Goal: Transaction & Acquisition: Download file/media

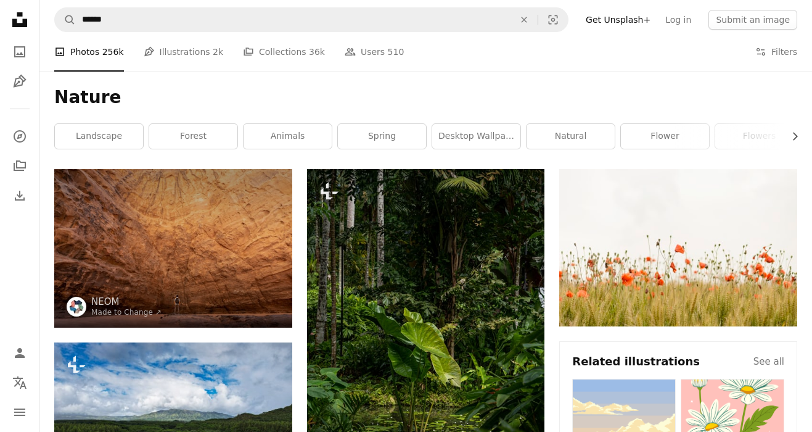
scroll to position [7284, 0]
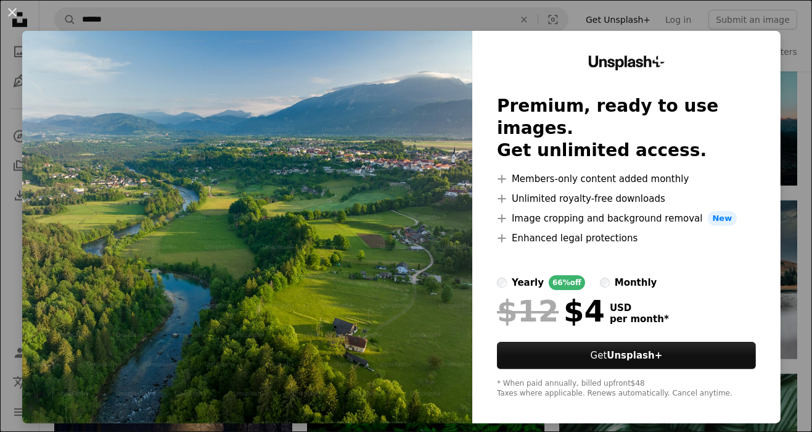
click at [72, 329] on img at bounding box center [247, 227] width 450 height 392
click at [68, 333] on img at bounding box center [247, 227] width 450 height 392
click at [353, 383] on img at bounding box center [247, 227] width 450 height 392
click at [373, 365] on img at bounding box center [247, 227] width 450 height 392
click at [73, 333] on img at bounding box center [247, 227] width 450 height 392
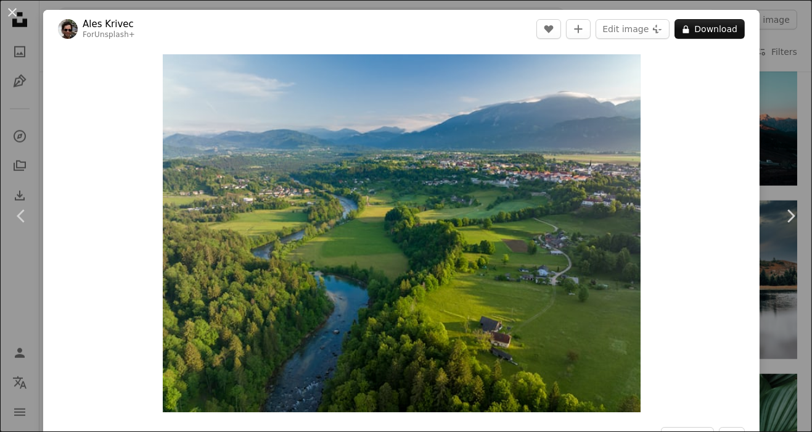
click at [17, 9] on button "An X shape" at bounding box center [12, 12] width 15 height 15
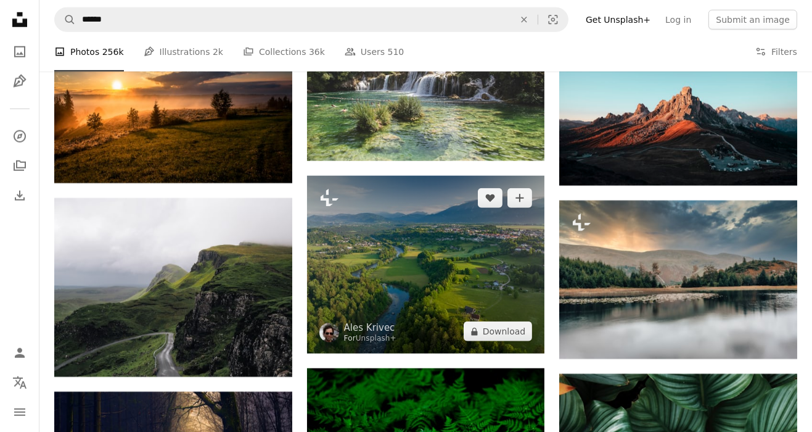
click at [344, 322] on img at bounding box center [426, 265] width 238 height 178
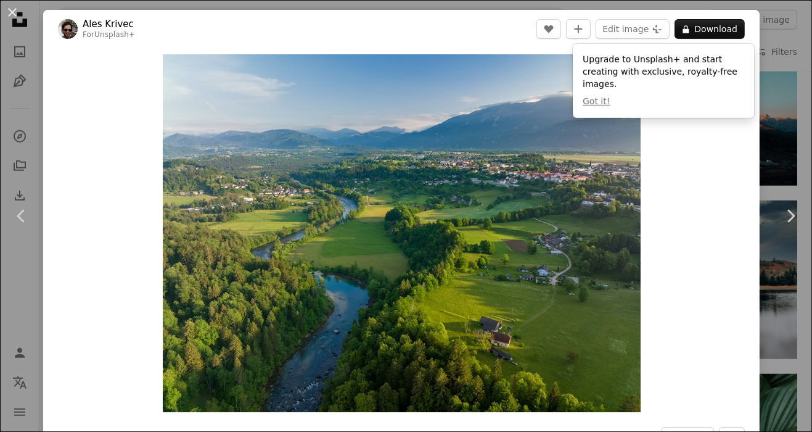
click at [714, 27] on button "A lock Download" at bounding box center [710, 29] width 70 height 20
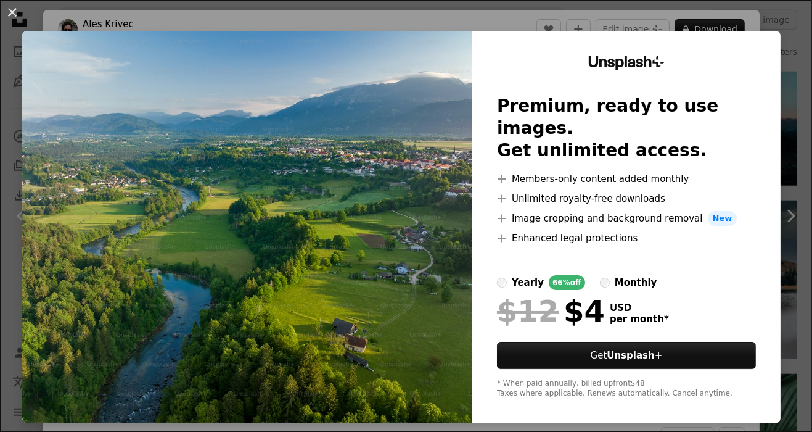
click at [18, 13] on button "An X shape" at bounding box center [12, 12] width 15 height 15
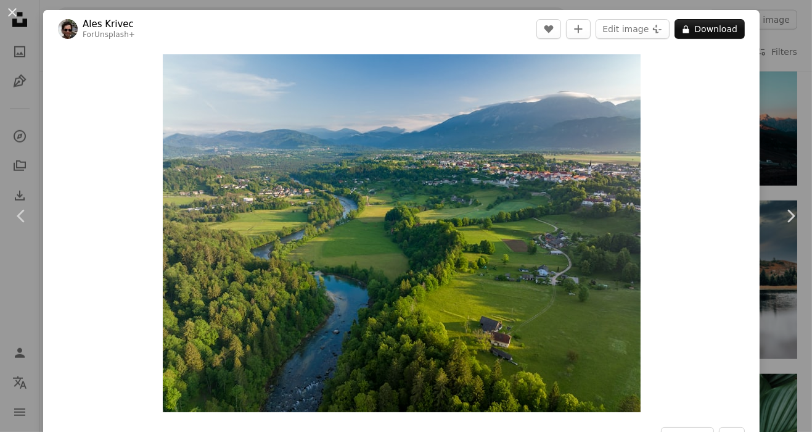
click at [12, 19] on button "An X shape" at bounding box center [12, 12] width 15 height 15
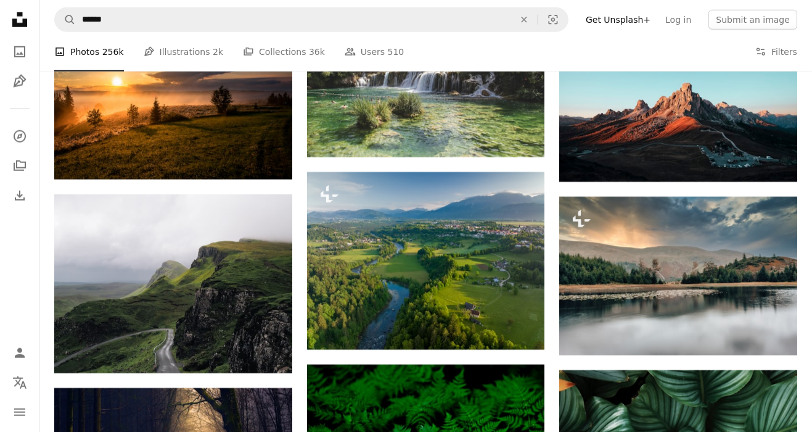
scroll to position [7288, 0]
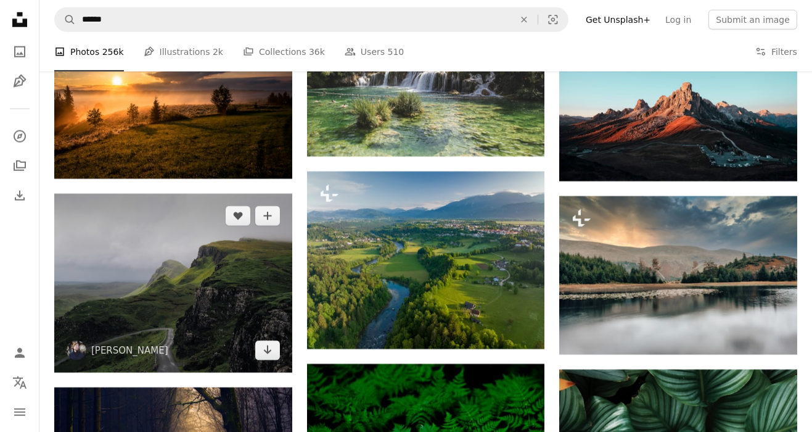
click at [130, 285] on img at bounding box center [173, 283] width 238 height 178
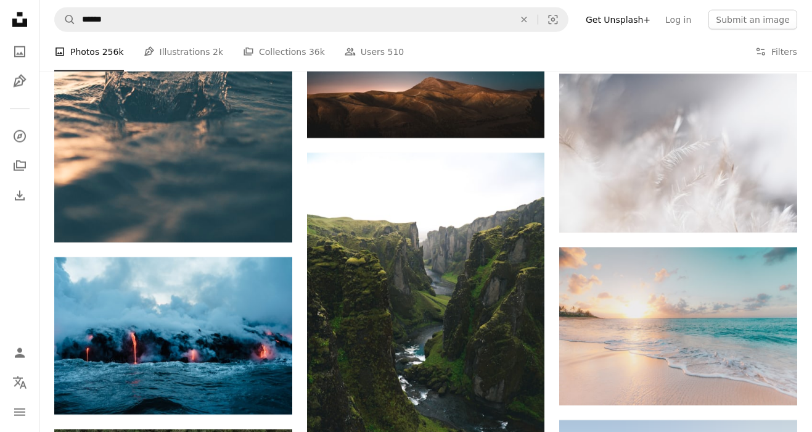
scroll to position [13364, 0]
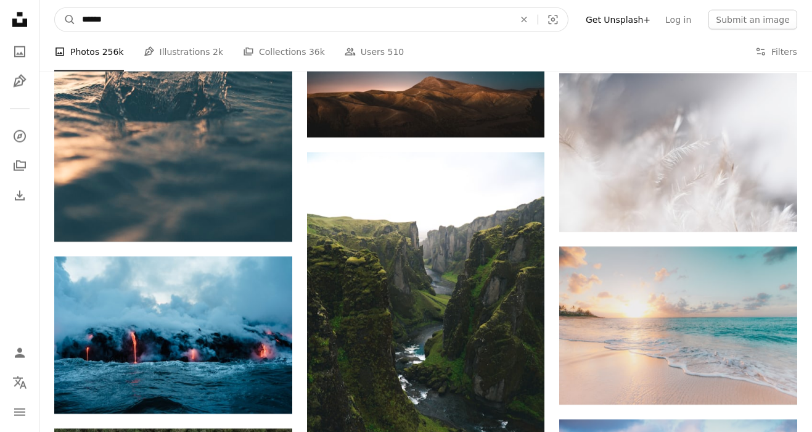
click at [150, 16] on input "******" at bounding box center [293, 19] width 435 height 23
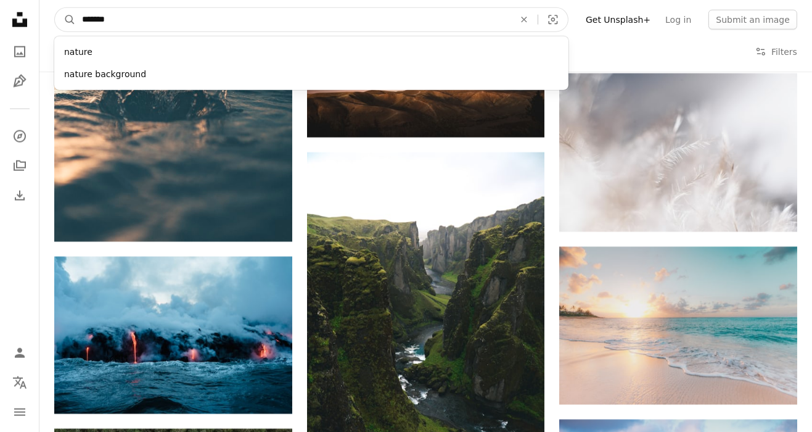
type input "******"
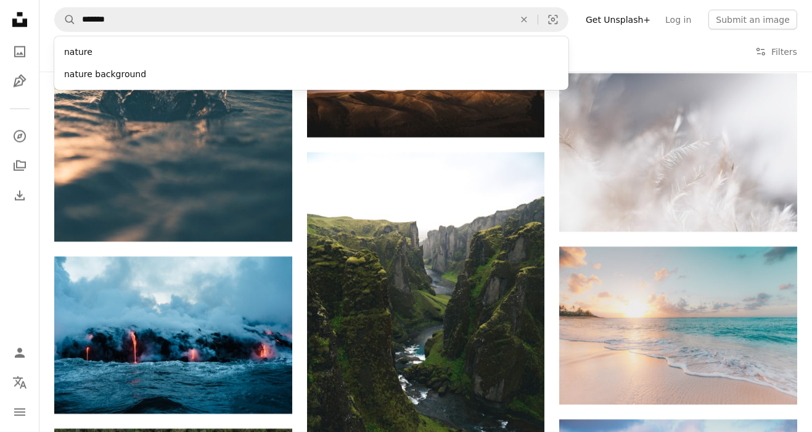
click at [134, 80] on div "nature background" at bounding box center [311, 75] width 514 height 22
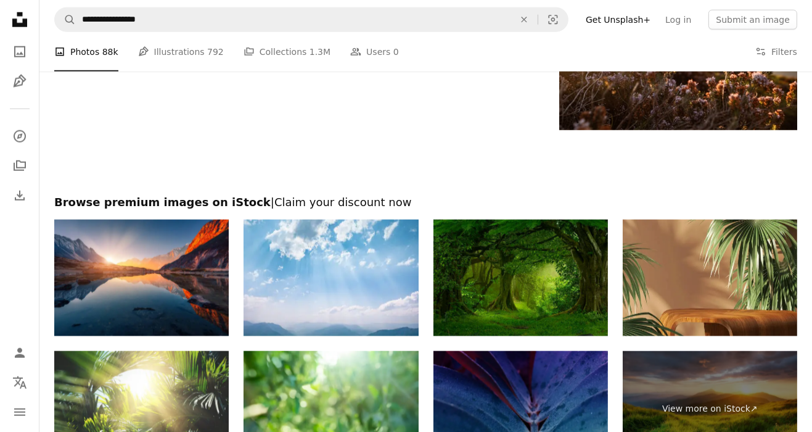
scroll to position [1869, 0]
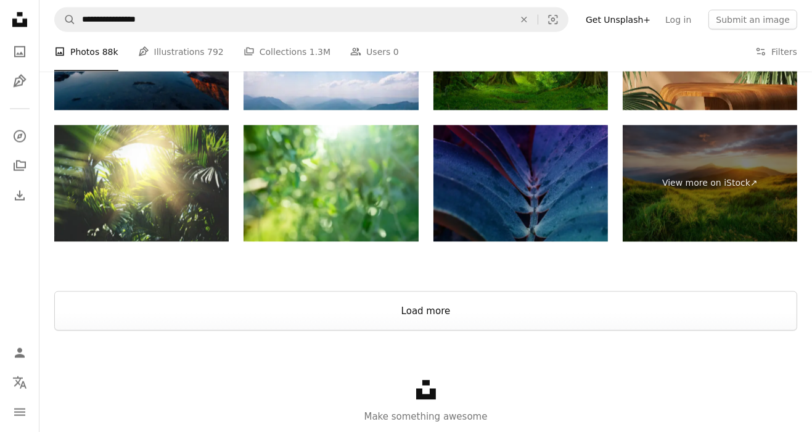
click at [120, 326] on button "Load more" at bounding box center [425, 310] width 743 height 39
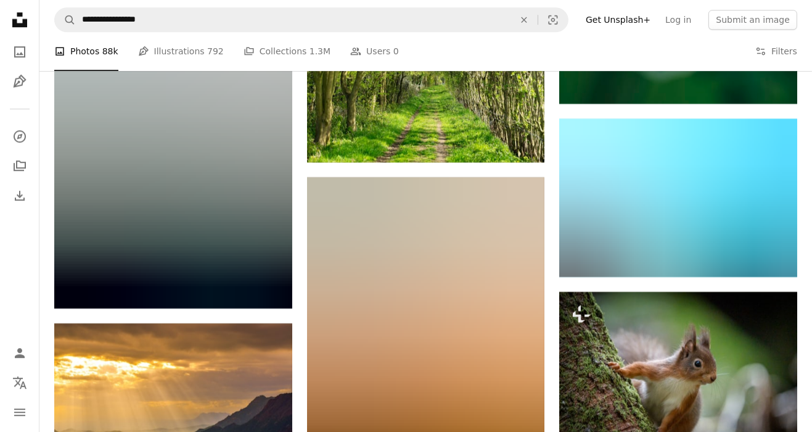
scroll to position [10130, 0]
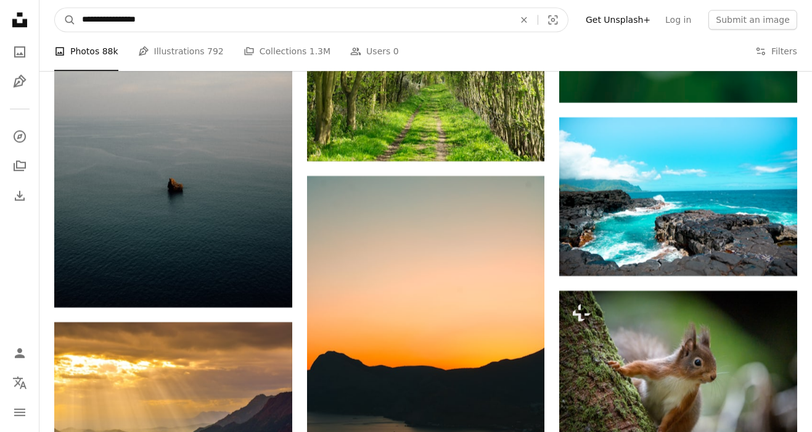
click at [188, 23] on input "**********" at bounding box center [293, 19] width 435 height 23
click at [527, 20] on icon "Find visuals sitewide" at bounding box center [524, 20] width 6 height 6
type input "**********"
click at [55, 8] on button "A magnifying glass" at bounding box center [65, 19] width 21 height 23
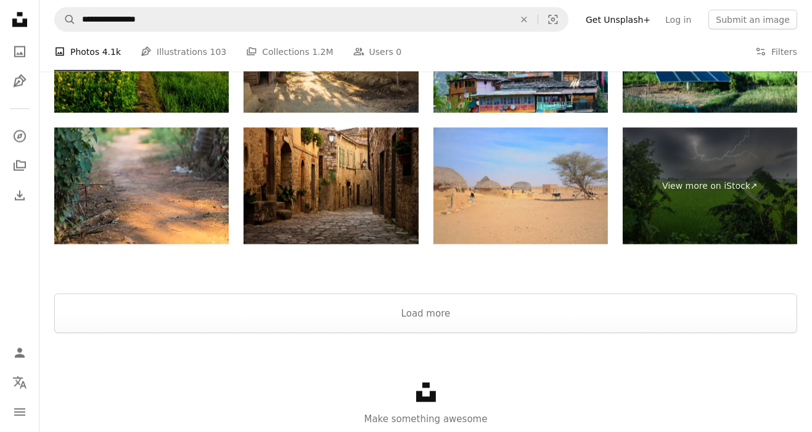
scroll to position [2294, 0]
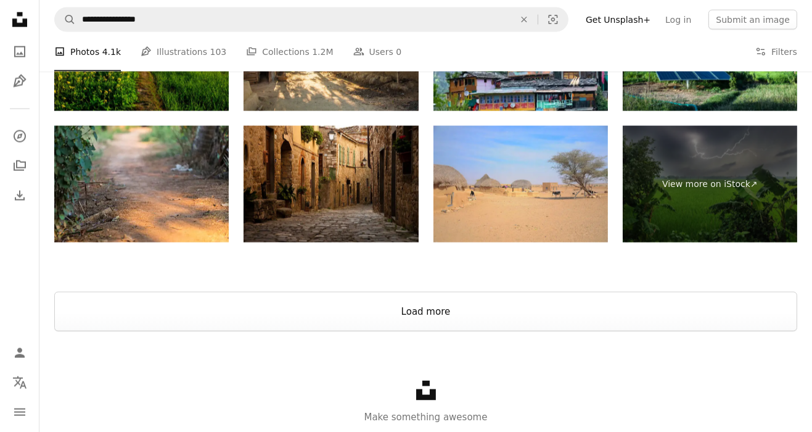
click at [508, 331] on button "Load more" at bounding box center [425, 311] width 743 height 39
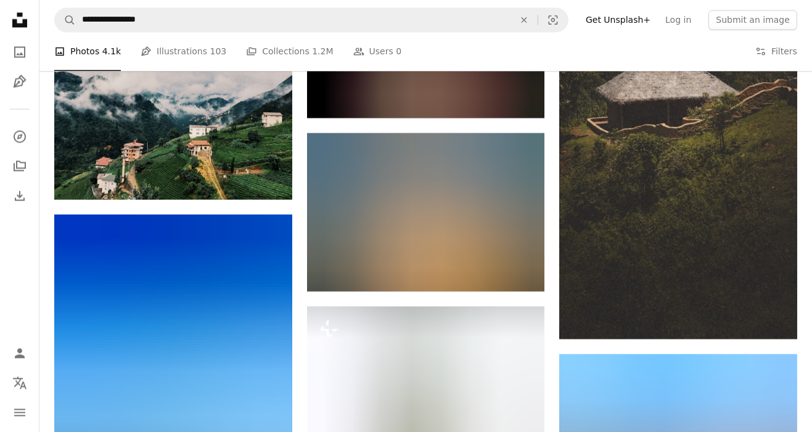
scroll to position [8872, 0]
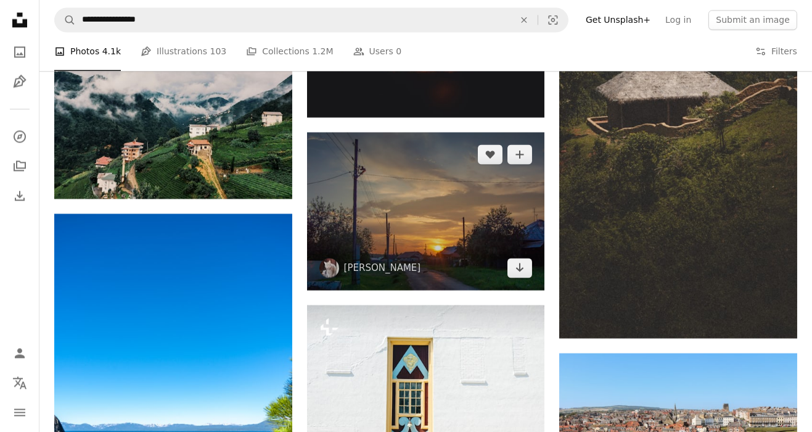
click at [440, 262] on img at bounding box center [426, 211] width 238 height 158
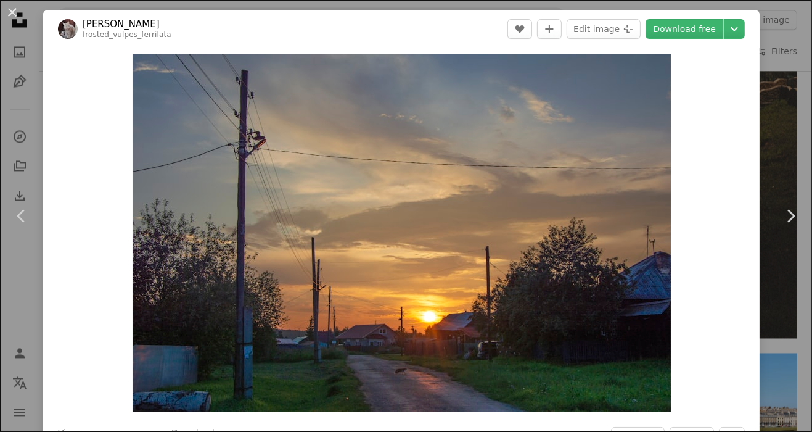
click at [709, 32] on link "Download free" at bounding box center [685, 29] width 78 height 20
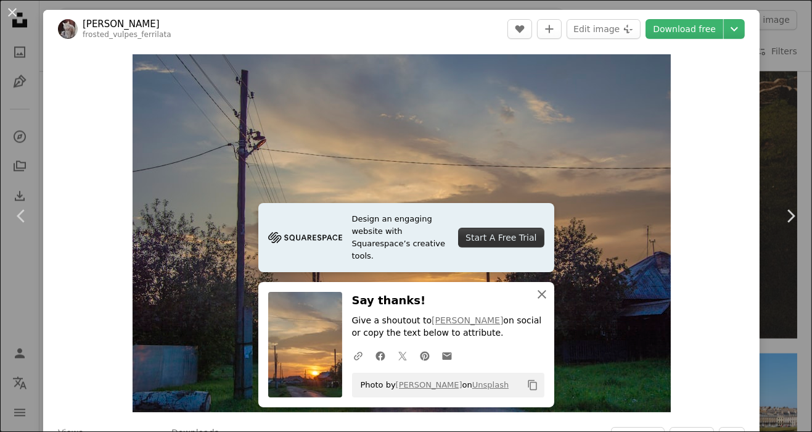
click at [546, 297] on icon "An X shape" at bounding box center [542, 294] width 15 height 15
